Goal: Task Accomplishment & Management: Manage account settings

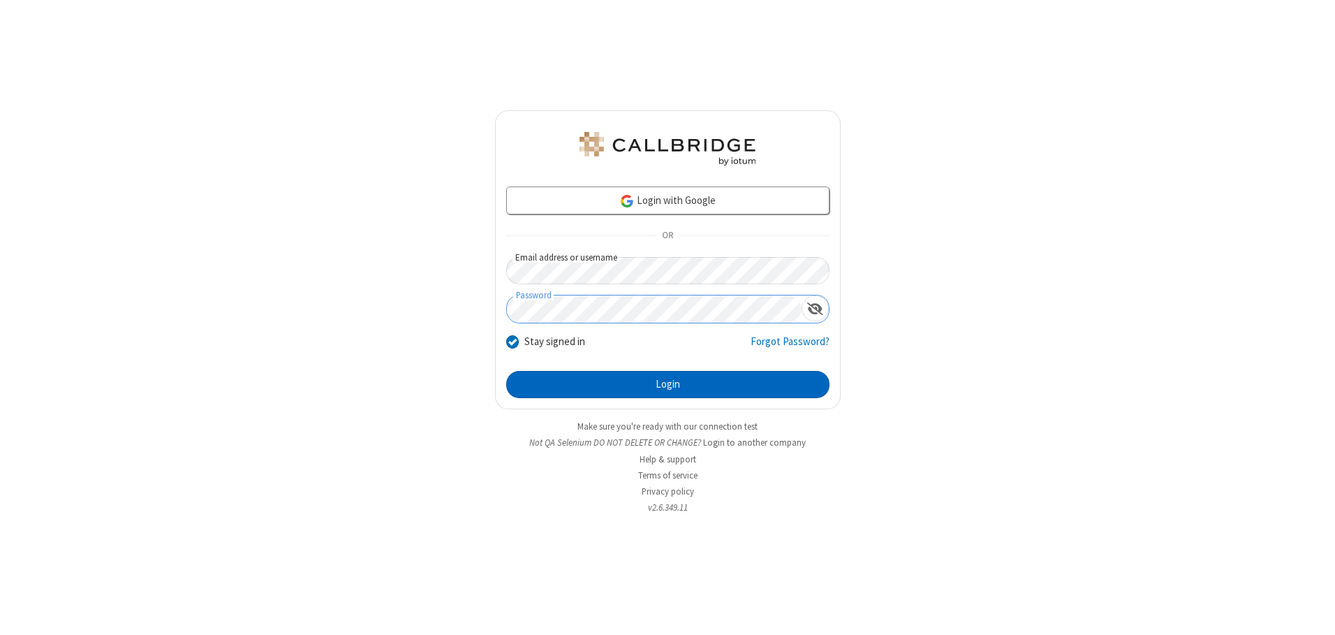
click at [667, 384] on button "Login" at bounding box center [667, 385] width 323 height 28
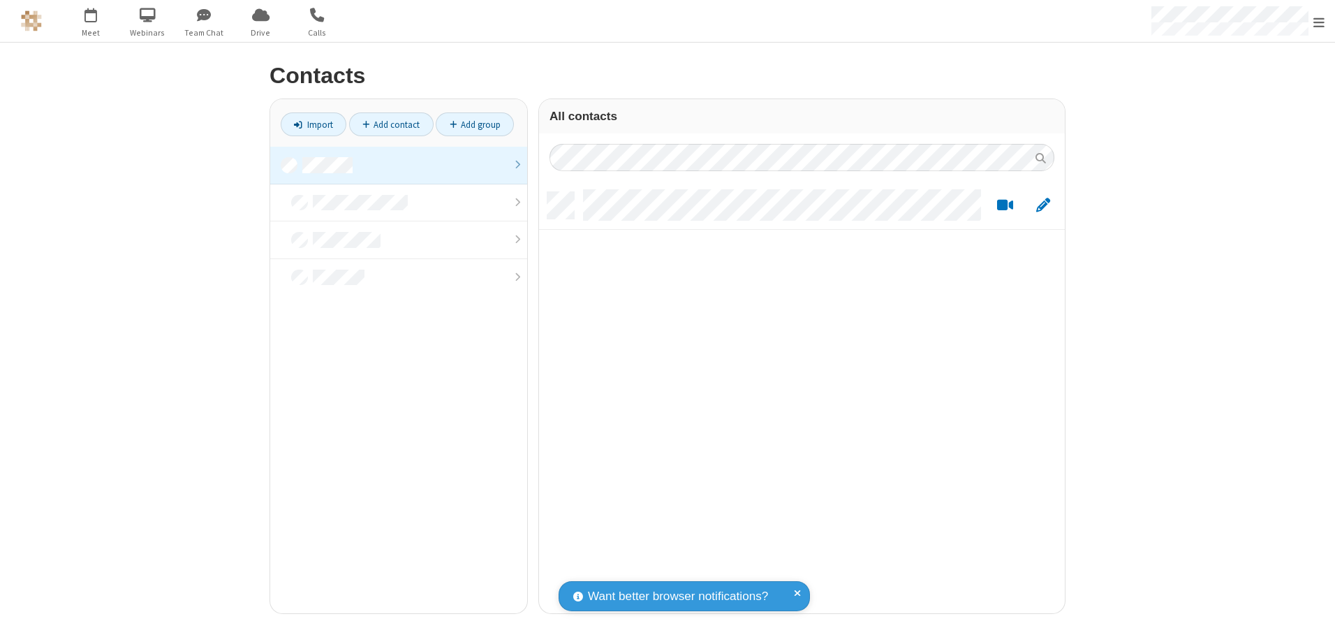
scroll to position [421, 515]
click at [399, 165] on link at bounding box center [398, 166] width 257 height 38
click at [391, 124] on link "Add contact" at bounding box center [391, 124] width 84 height 24
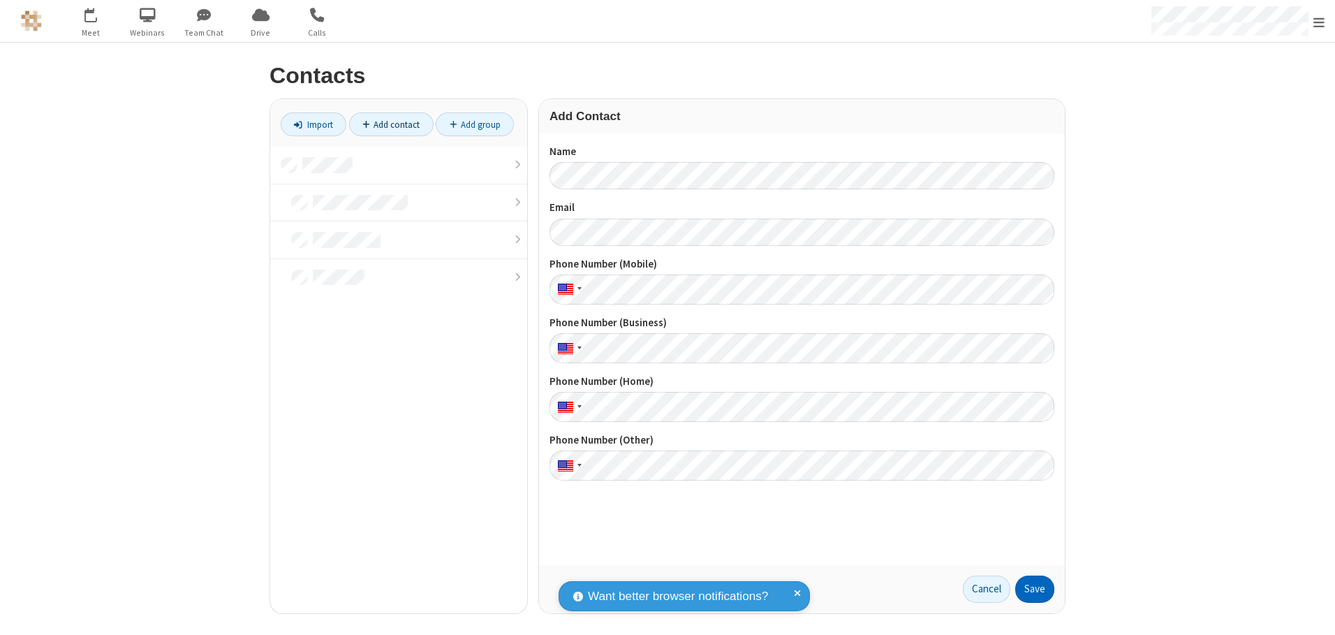
click at [1035, 589] on button "Save" at bounding box center [1034, 589] width 39 height 28
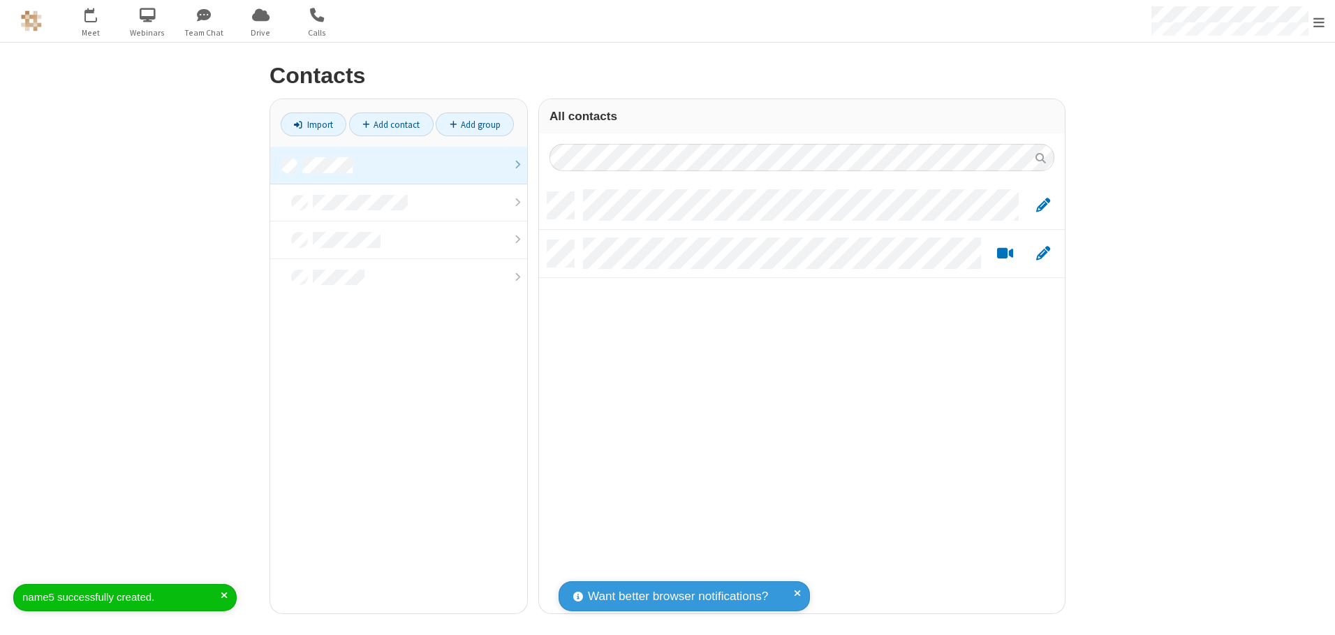
scroll to position [421, 515]
